Goal: Task Accomplishment & Management: Manage account settings

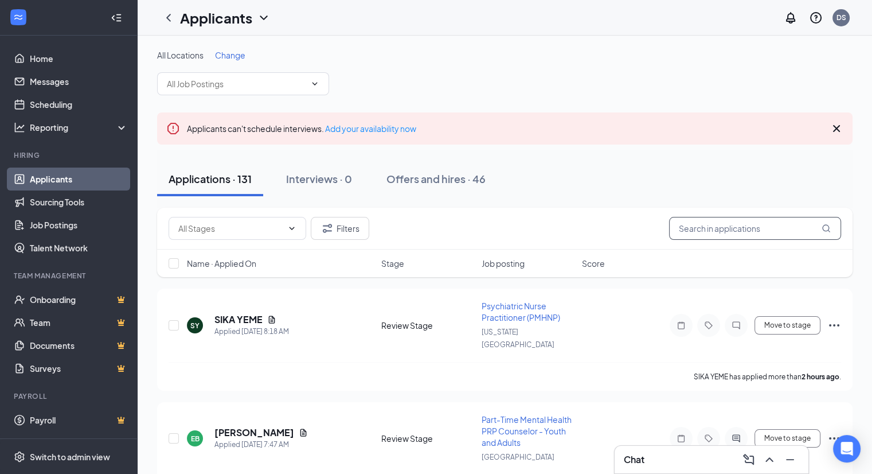
click at [734, 224] on input "text" at bounding box center [755, 228] width 172 height 23
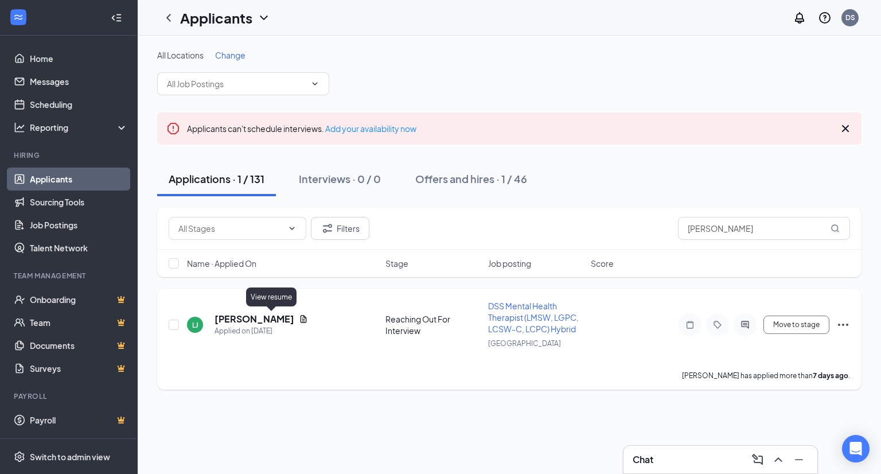
click at [299, 316] on icon "Document" at bounding box center [303, 318] width 9 height 9
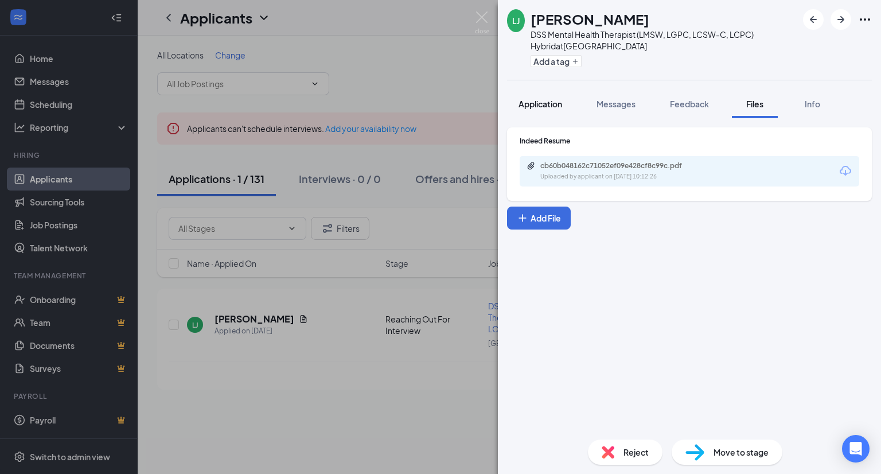
click at [545, 102] on span "Application" at bounding box center [540, 104] width 44 height 10
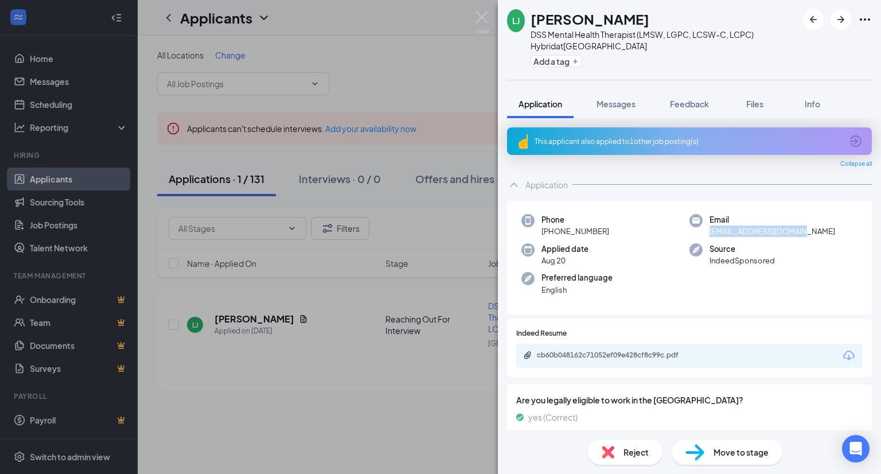
drag, startPoint x: 805, startPoint y: 225, endPoint x: 697, endPoint y: 234, distance: 108.2
click at [697, 234] on div "Email [EMAIL_ADDRESS][DOMAIN_NAME]" at bounding box center [773, 226] width 168 height 24
copy span "[EMAIL_ADDRESS][DOMAIN_NAME]"
click at [843, 358] on icon "Download" at bounding box center [848, 355] width 11 height 10
drag, startPoint x: 482, startPoint y: 19, endPoint x: 304, endPoint y: 60, distance: 182.4
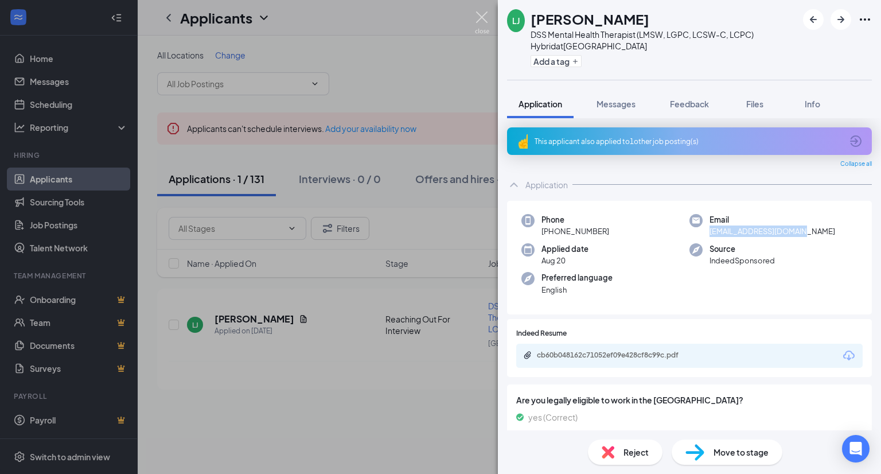
click at [482, 19] on img at bounding box center [482, 22] width 14 height 22
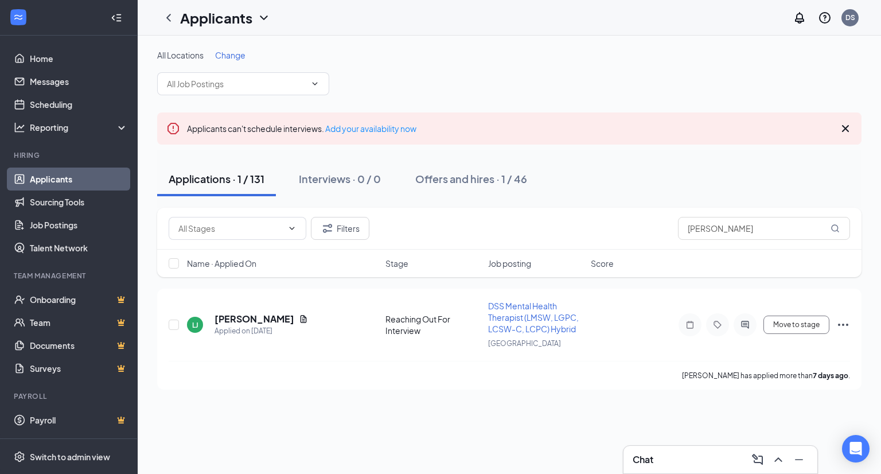
click at [105, 178] on link "Applicants" at bounding box center [79, 178] width 98 height 23
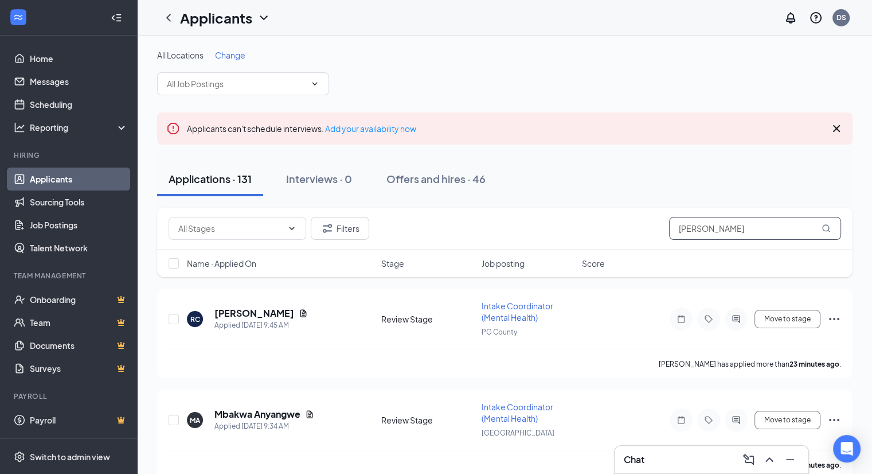
drag, startPoint x: 756, startPoint y: 230, endPoint x: 640, endPoint y: 230, distance: 115.8
click at [640, 230] on div "Filters [PERSON_NAME]" at bounding box center [505, 228] width 672 height 23
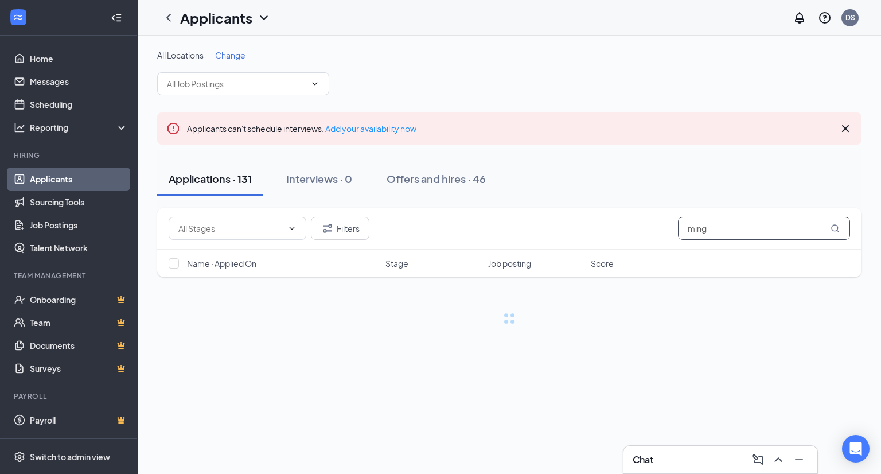
type input "ming"
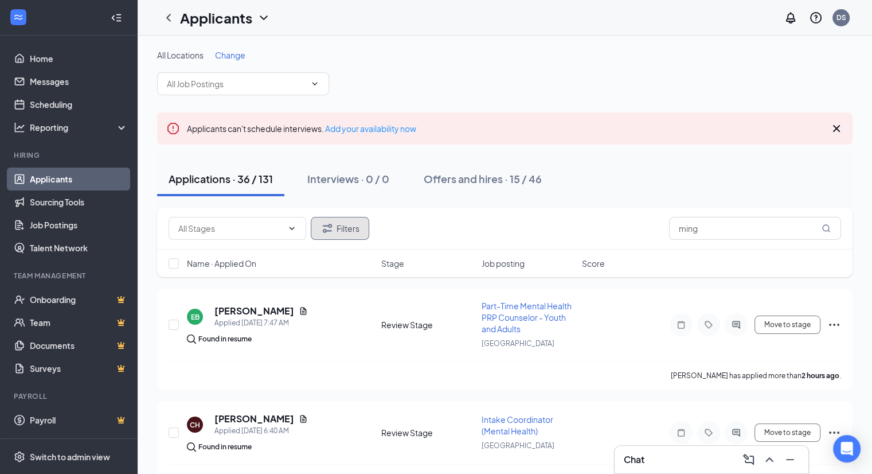
click at [351, 226] on button "Filters" at bounding box center [340, 228] width 58 height 23
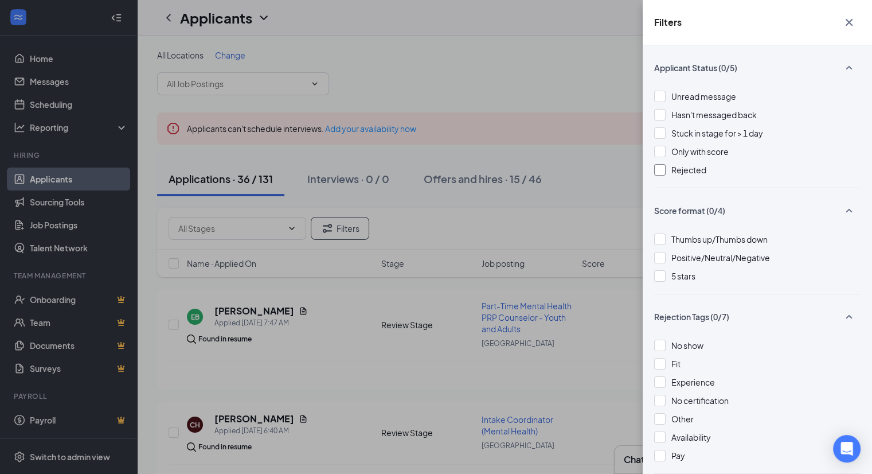
click at [665, 164] on div at bounding box center [659, 169] width 11 height 11
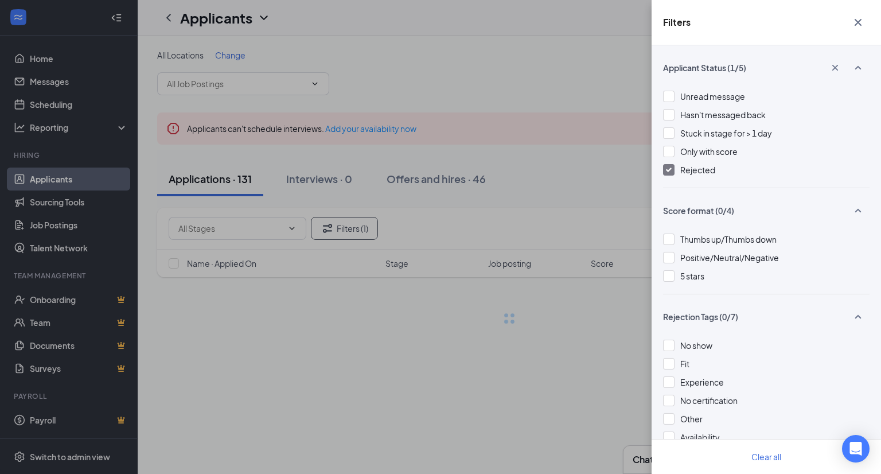
click at [852, 20] on icon "Cross" at bounding box center [858, 22] width 14 height 14
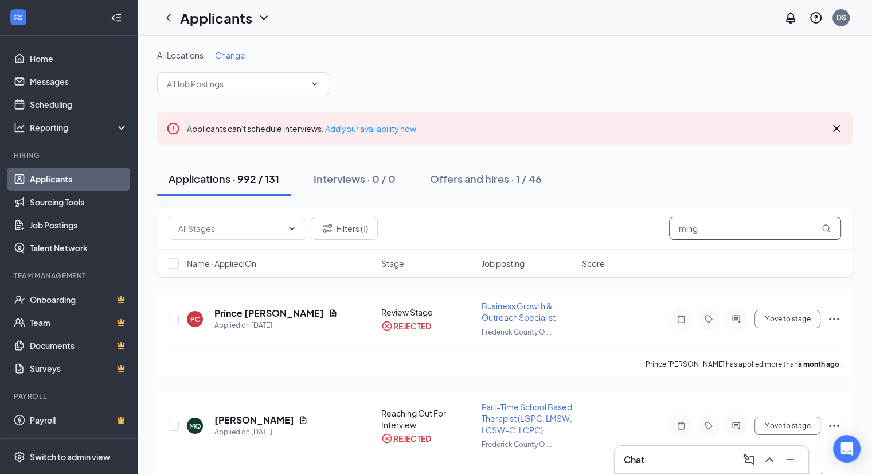
click at [713, 225] on input "ming" at bounding box center [755, 228] width 172 height 23
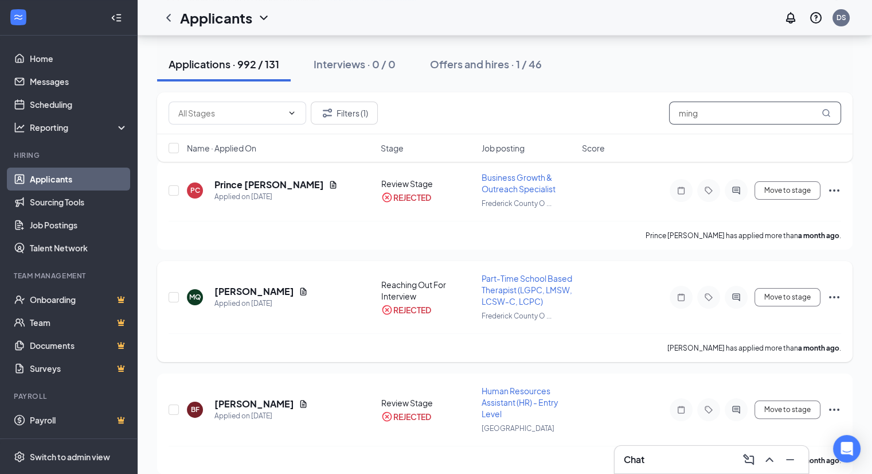
scroll to position [115, 0]
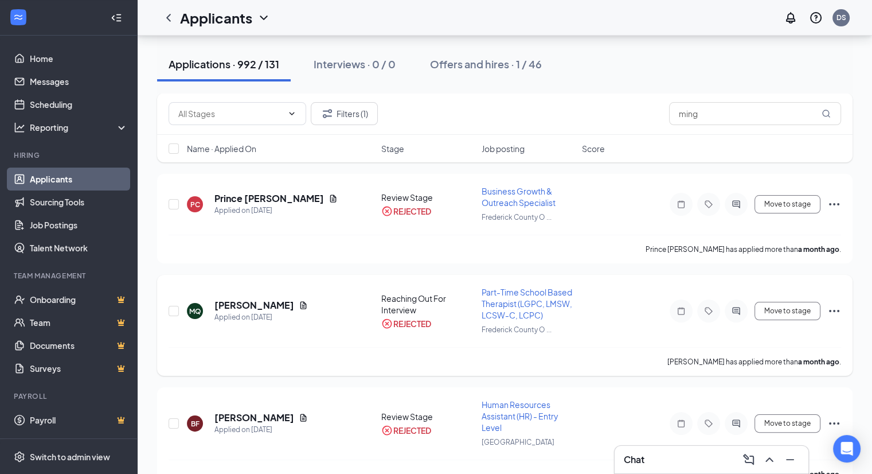
click at [166, 309] on div "MQ [PERSON_NAME] Applied on [DATE] Reaching Out For Interview REJECTED Part-Tim…" at bounding box center [504, 325] width 695 height 101
click at [174, 309] on input "checkbox" at bounding box center [174, 311] width 10 height 10
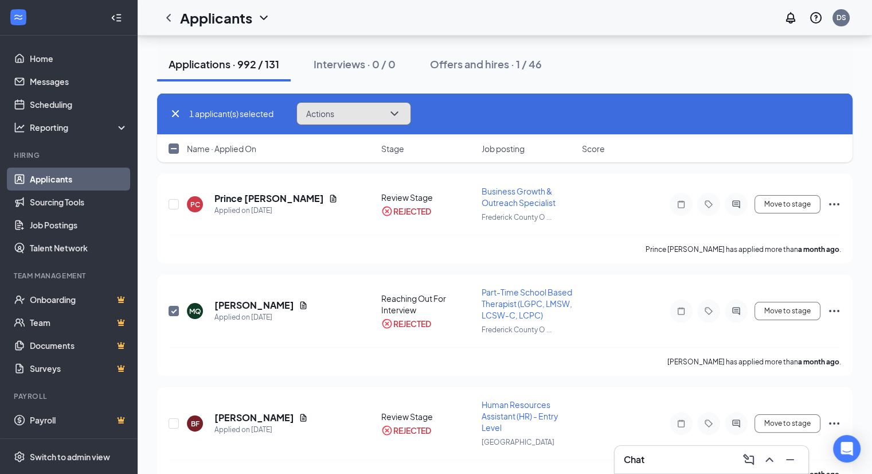
click at [394, 105] on button "Actions" at bounding box center [353, 113] width 115 height 23
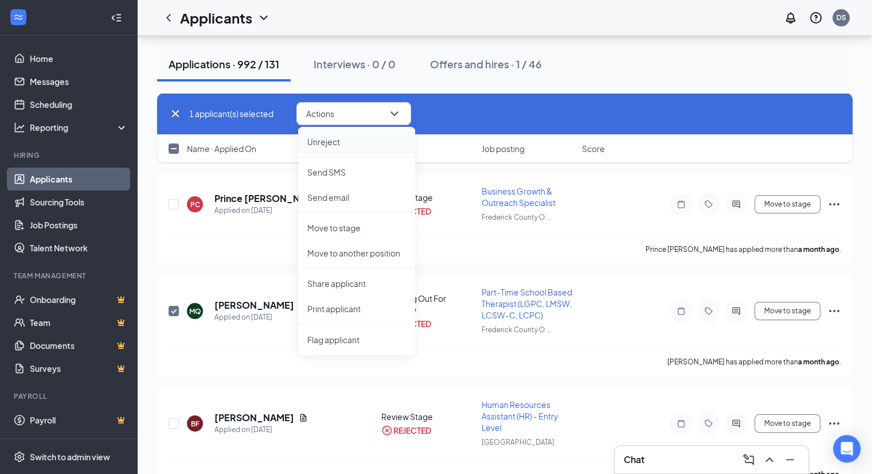
click at [371, 142] on p "Unreject" at bounding box center [356, 141] width 99 height 11
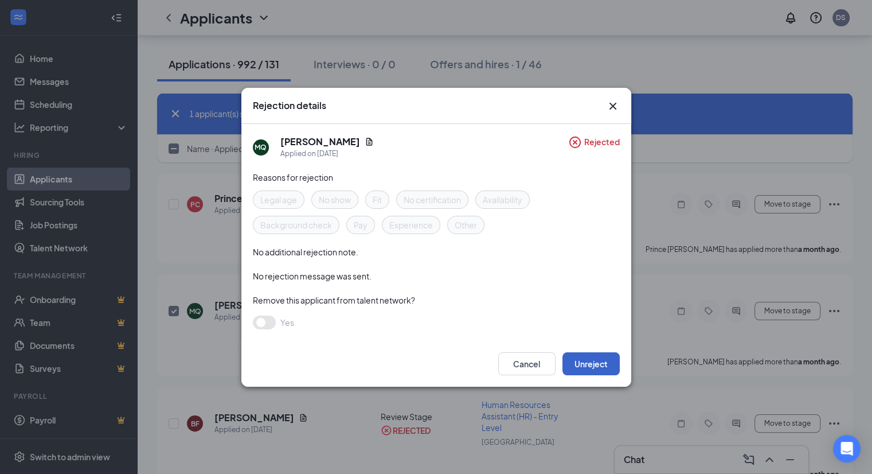
click at [590, 362] on button "Unreject" at bounding box center [590, 363] width 57 height 23
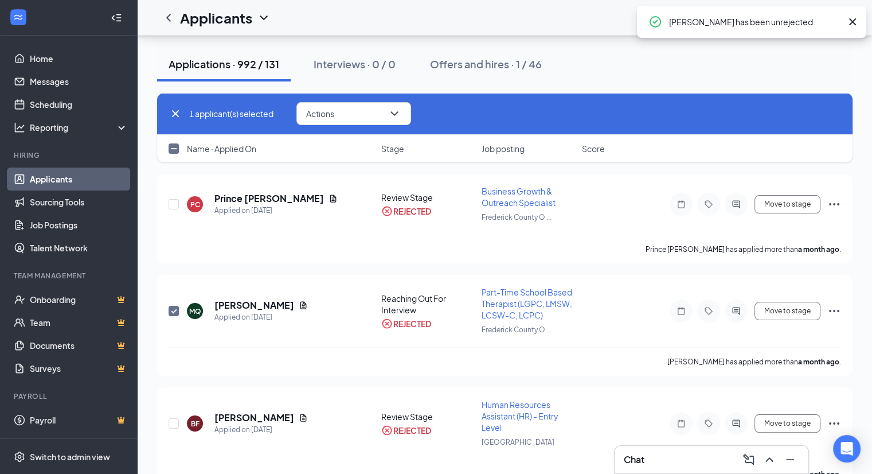
click at [170, 111] on icon "Cross" at bounding box center [176, 114] width 14 height 14
checkbox input "false"
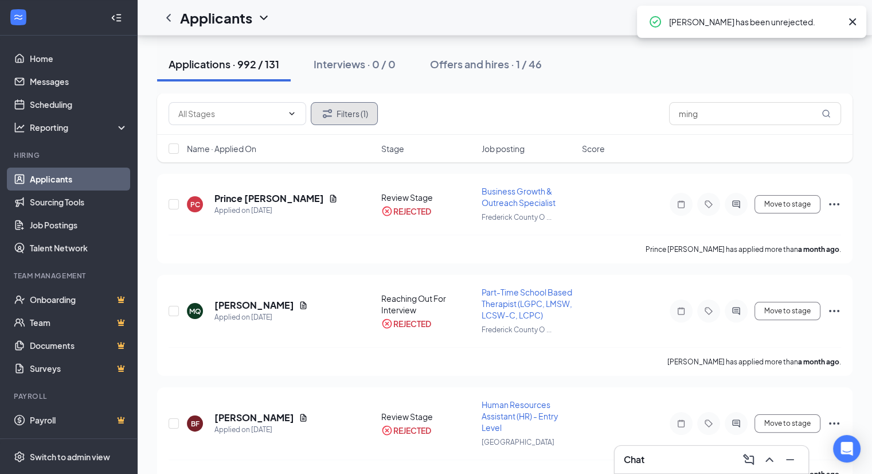
click at [349, 117] on button "Filters (1)" at bounding box center [344, 113] width 67 height 23
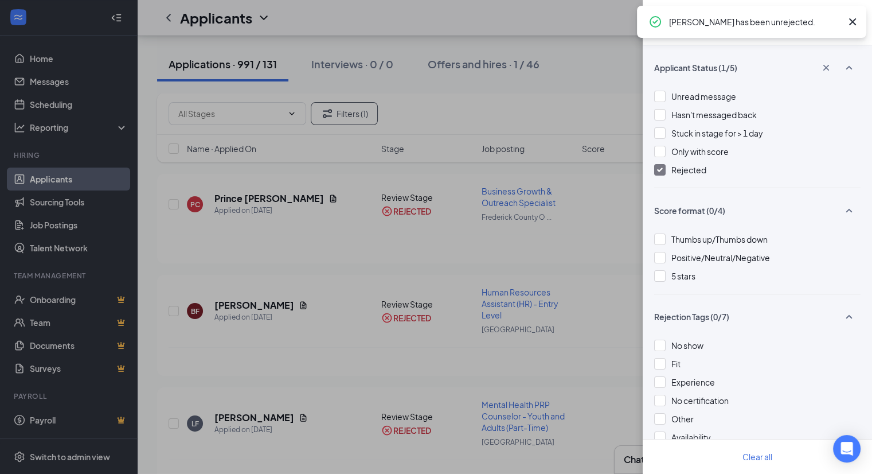
click at [658, 170] on img at bounding box center [660, 169] width 6 height 5
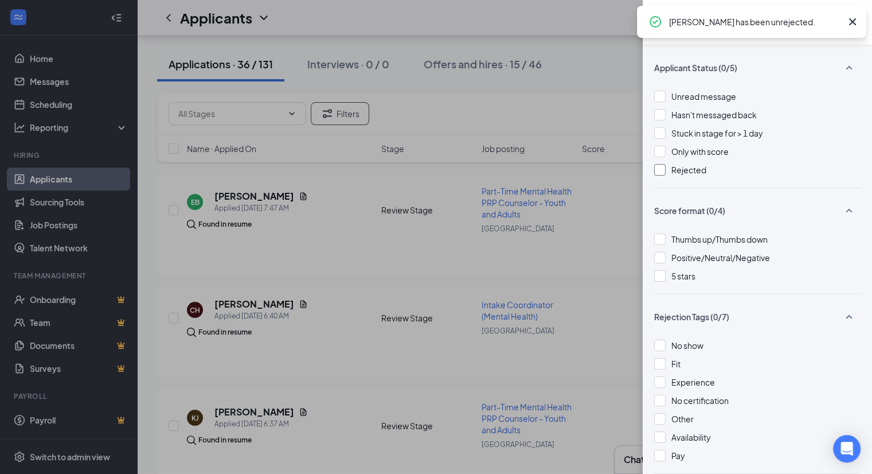
click at [853, 26] on icon "Cross" at bounding box center [853, 22] width 14 height 14
click at [852, 19] on icon "Cross" at bounding box center [849, 22] width 14 height 14
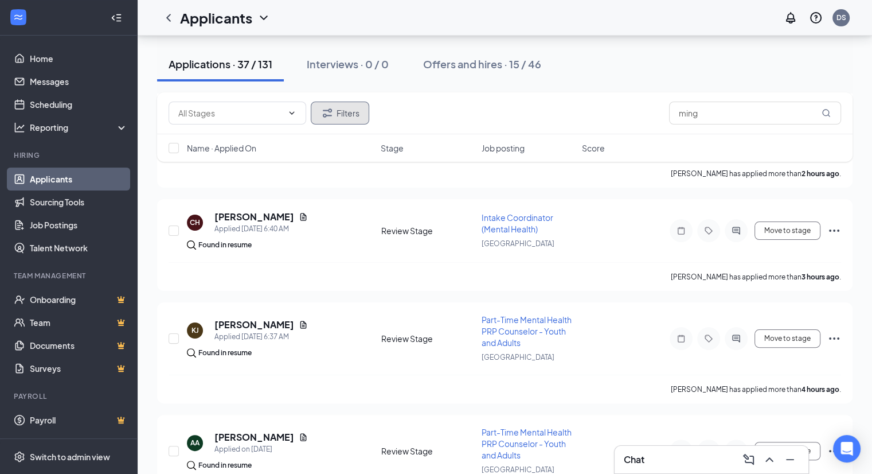
scroll to position [115, 0]
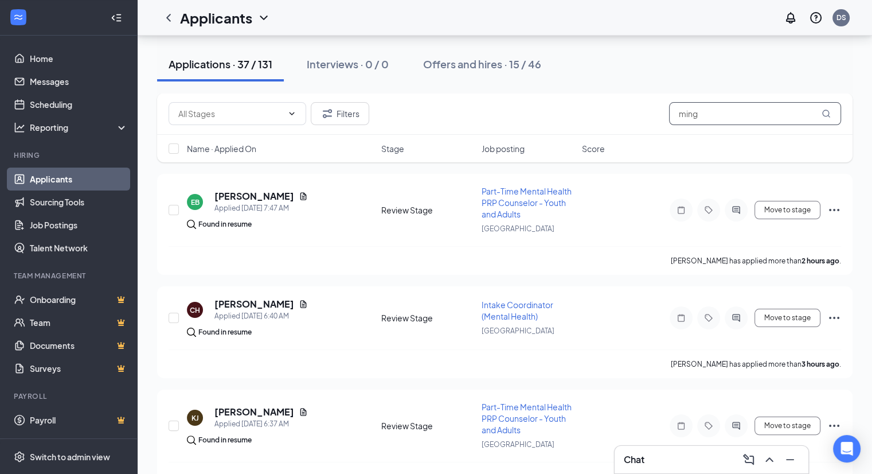
click at [706, 117] on input "ming" at bounding box center [755, 113] width 172 height 23
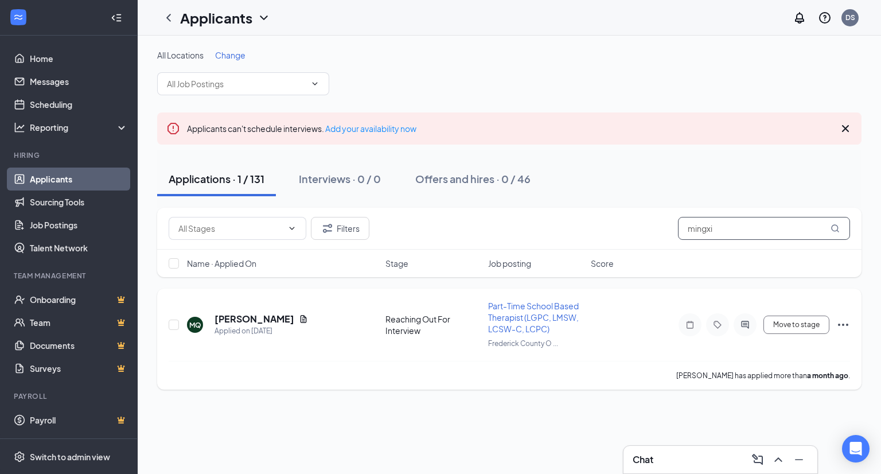
type input "mingxi"
click at [300, 316] on icon "Document" at bounding box center [303, 318] width 6 height 7
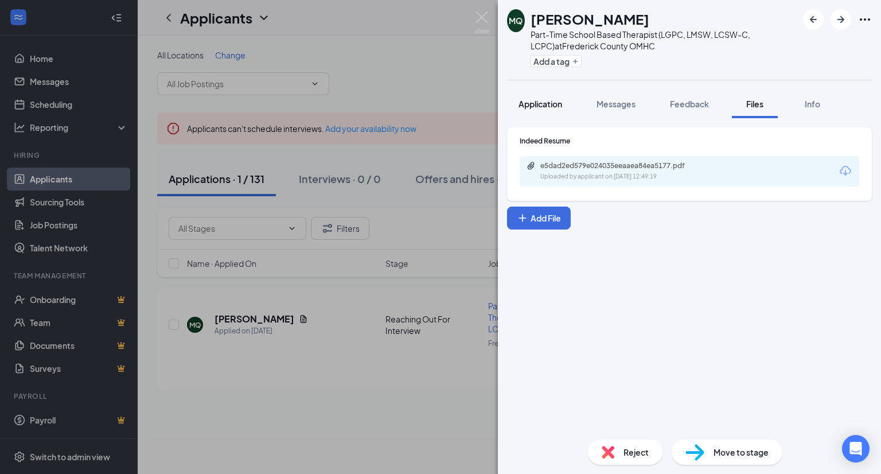
click at [538, 99] on span "Application" at bounding box center [540, 104] width 44 height 10
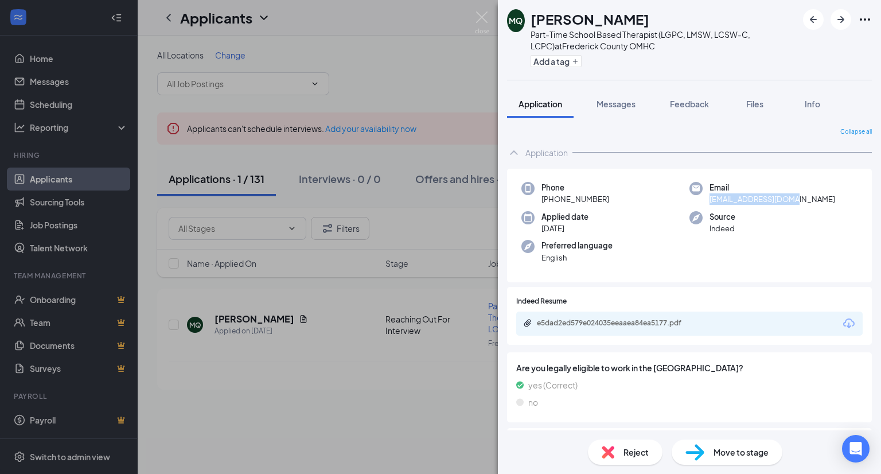
drag, startPoint x: 797, startPoint y: 198, endPoint x: 704, endPoint y: 204, distance: 93.0
click at [704, 204] on div "Email [EMAIL_ADDRESS][DOMAIN_NAME]" at bounding box center [773, 194] width 168 height 24
copy span "[EMAIL_ADDRESS][DOMAIN_NAME]"
